Goal: Task Accomplishment & Management: Complete application form

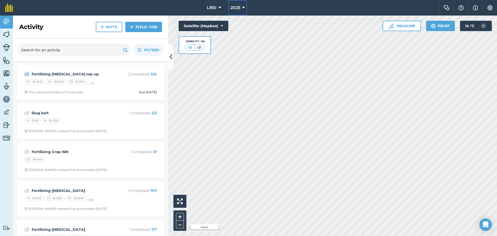
click at [245, 7] on icon at bounding box center [243, 8] width 3 height 6
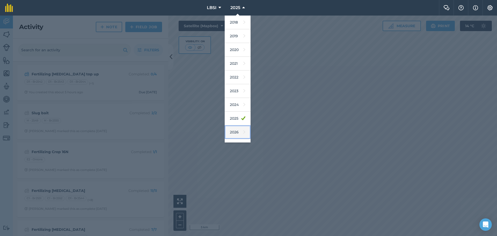
click at [236, 133] on link "2026" at bounding box center [238, 132] width 26 height 14
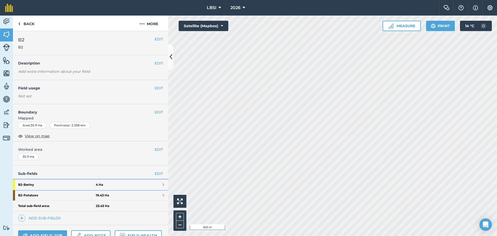
click at [68, 181] on strong "B2 - Barley" at bounding box center [57, 184] width 78 height 10
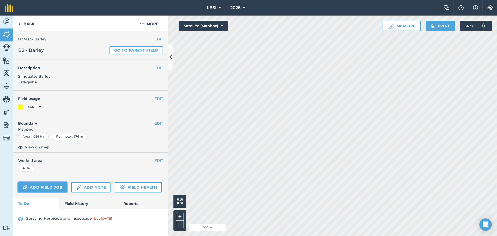
click at [48, 187] on link "Add field job" at bounding box center [42, 187] width 49 height 10
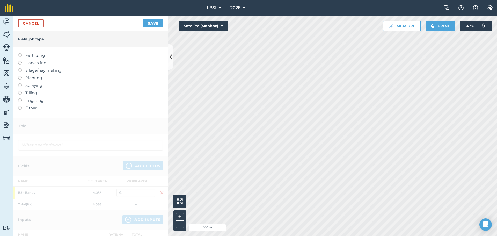
click at [20, 53] on label at bounding box center [21, 53] width 7 height 0
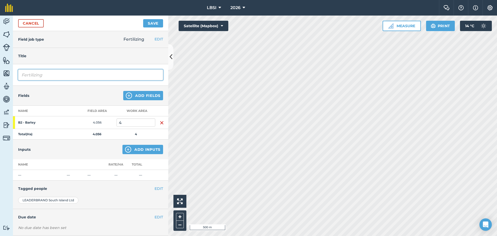
drag, startPoint x: 44, startPoint y: 74, endPoint x: 54, endPoint y: 66, distance: 12.3
click at [45, 73] on input "Fertilizing" at bounding box center [90, 74] width 145 height 11
type input "Fertilizing Top up"
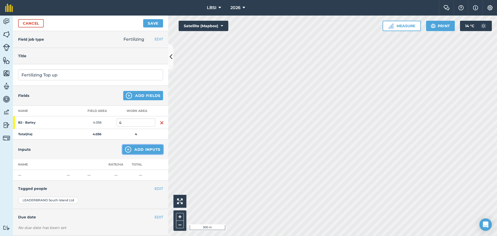
click at [125, 149] on img at bounding box center [128, 149] width 6 height 6
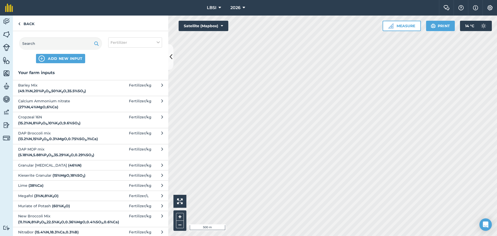
click at [71, 89] on span "Barley Mix ( 49.1 % N , 20 % P 2 O 5 , 50 % K 2 O , 35.5 % SO 3 )" at bounding box center [60, 88] width 85 height 12
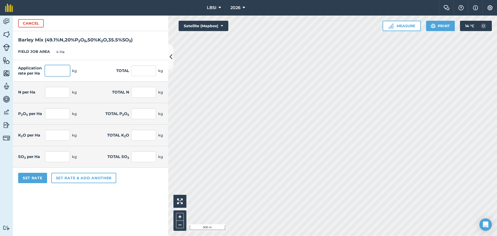
click at [54, 68] on input "text" at bounding box center [57, 70] width 25 height 11
type input "250"
type input "1,000"
type input "122.75"
type input "491"
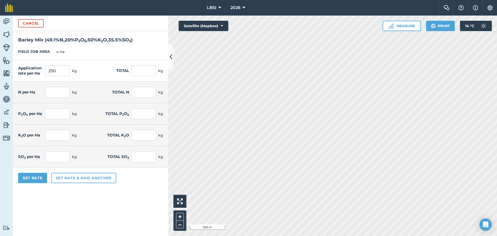
type input "50"
type input "200"
type input "125"
type input "500"
type input "88.75"
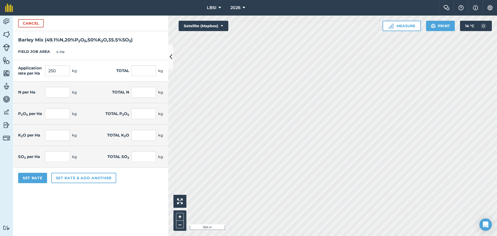
type input "355"
click at [79, 201] on form "Cancel Barley Mix ( 49.1 % N , 20 % P 2 O 5 , 50 % K 2 O , 35.5 % SO 3 ) FIELD …" at bounding box center [90, 126] width 155 height 220
click at [35, 178] on button "Set Rate" at bounding box center [32, 178] width 29 height 10
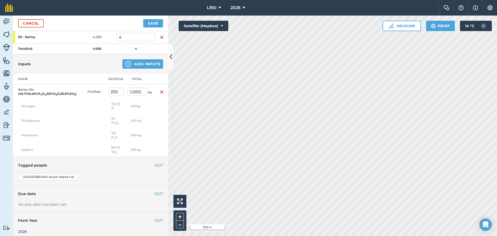
scroll to position [89, 0]
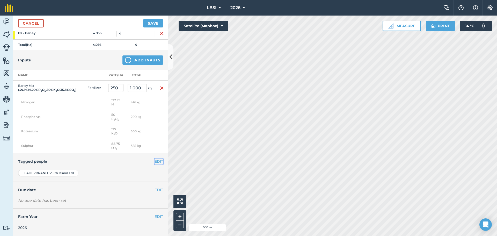
click at [155, 162] on button "EDIT" at bounding box center [158, 161] width 9 height 6
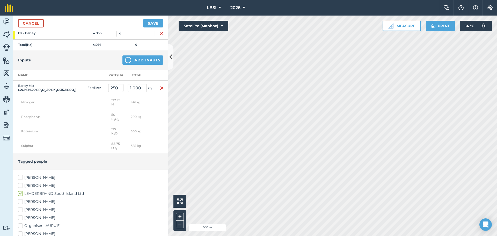
drag, startPoint x: 21, startPoint y: 178, endPoint x: 67, endPoint y: 183, distance: 46.3
click at [21, 178] on label "[PERSON_NAME]" at bounding box center [90, 177] width 145 height 5
click at [21, 178] on input "[PERSON_NAME]" at bounding box center [19, 176] width 3 height 3
checkbox input "true"
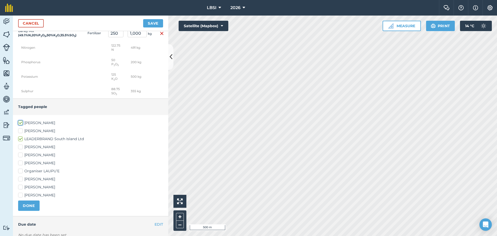
scroll to position [167, 0]
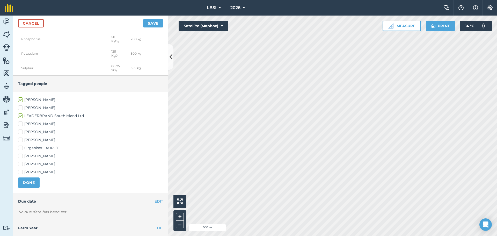
click at [20, 138] on label "[PERSON_NAME]" at bounding box center [90, 139] width 145 height 5
click at [20, 138] on input "[PERSON_NAME]" at bounding box center [19, 138] width 3 height 3
checkbox input "true"
click at [22, 162] on label "[PERSON_NAME]" at bounding box center [90, 163] width 145 height 5
click at [21, 162] on input "[PERSON_NAME]" at bounding box center [19, 162] width 3 height 3
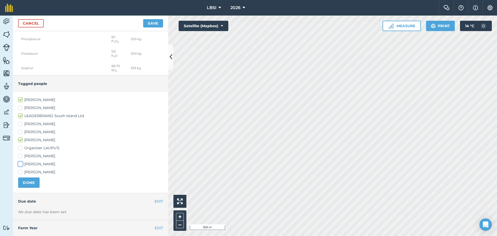
checkbox input "true"
click at [20, 173] on label "[PERSON_NAME]" at bounding box center [90, 171] width 145 height 5
click at [20, 173] on input "[PERSON_NAME]" at bounding box center [19, 170] width 3 height 3
checkbox input "true"
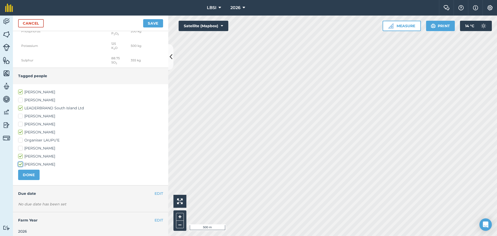
scroll to position [178, 0]
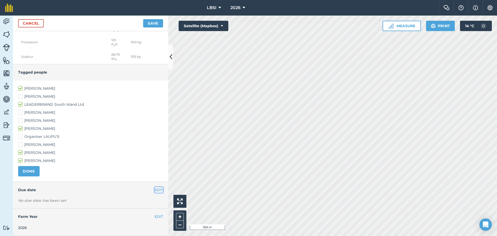
click at [154, 190] on button "EDIT" at bounding box center [158, 190] width 9 height 6
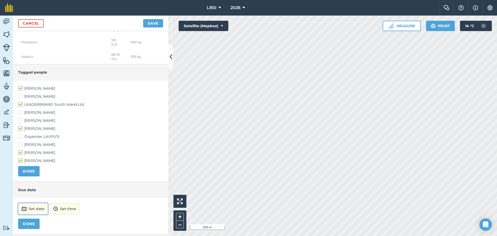
click at [36, 210] on button "Set date" at bounding box center [33, 208] width 30 height 11
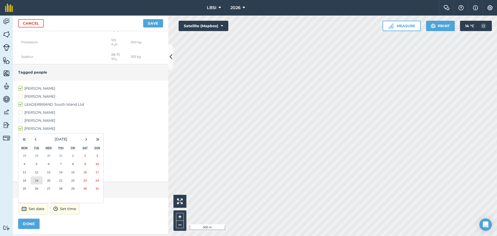
click at [35, 181] on abbr "19" at bounding box center [36, 180] width 3 height 3
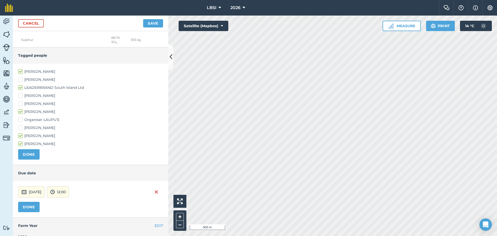
scroll to position [204, 0]
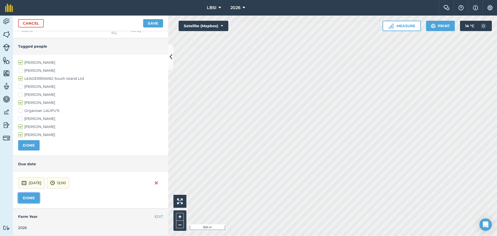
click at [26, 197] on button "DONE" at bounding box center [28, 198] width 21 height 10
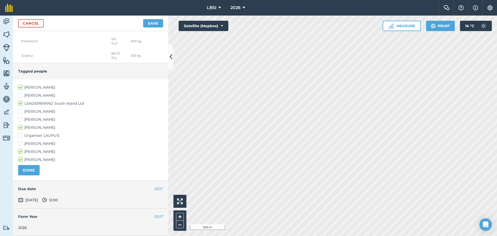
scroll to position [179, 0]
click at [151, 23] on button "Save" at bounding box center [153, 23] width 20 height 8
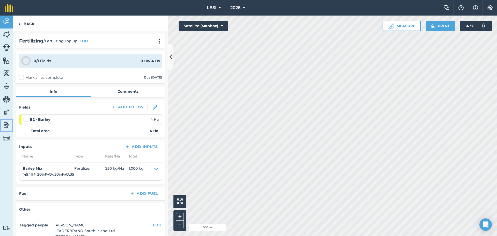
click at [5, 127] on img at bounding box center [6, 125] width 7 height 8
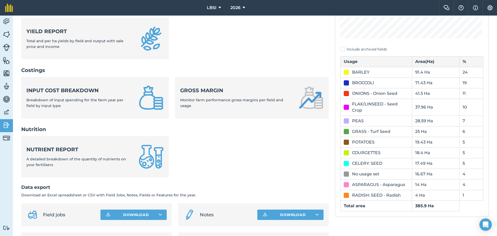
scroll to position [155, 0]
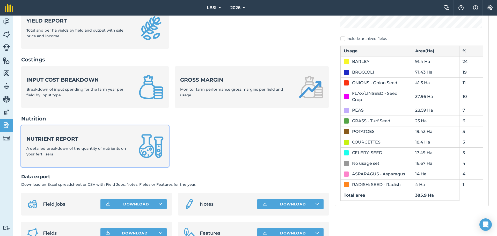
click at [75, 150] on span "A detailed breakdown of the quantity of nutrients on your fertilisers" at bounding box center [76, 151] width 100 height 10
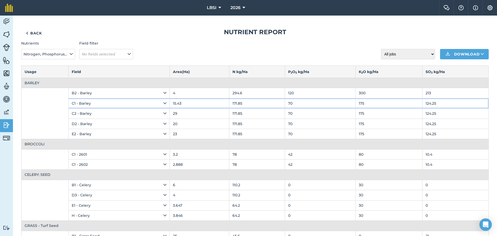
click at [249, 104] on td "171.85" at bounding box center [257, 103] width 56 height 10
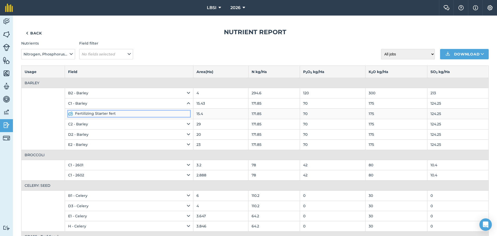
click at [87, 112] on link "Fertilizing Starter fert" at bounding box center [129, 113] width 122 height 6
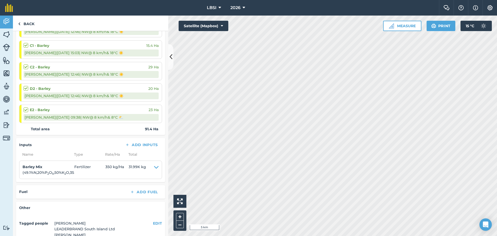
scroll to position [103, 0]
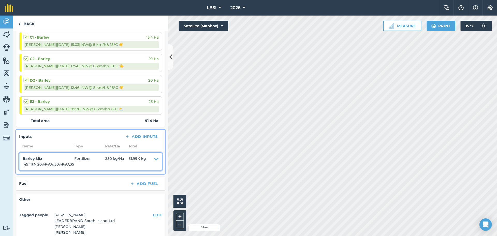
click at [154, 158] on icon at bounding box center [156, 162] width 5 height 12
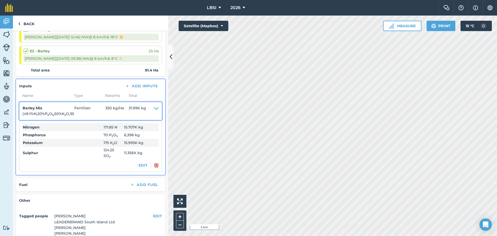
scroll to position [154, 0]
